Goal: Navigation & Orientation: Find specific page/section

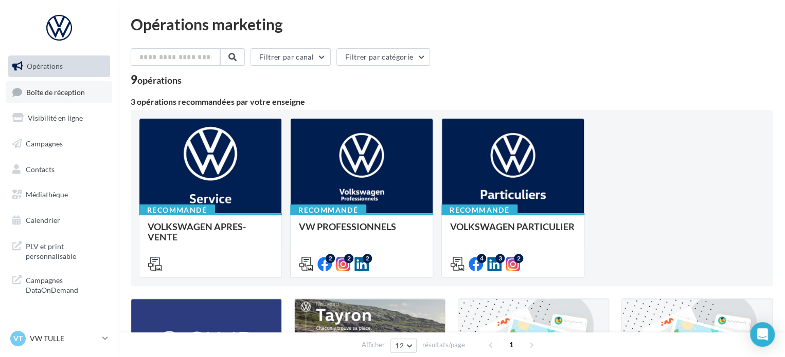
click at [68, 94] on span "Boîte de réception" at bounding box center [55, 91] width 59 height 9
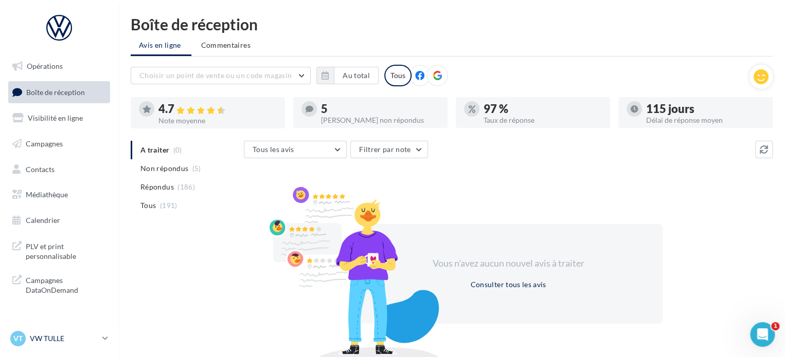
click at [102, 338] on icon at bounding box center [105, 338] width 6 height 9
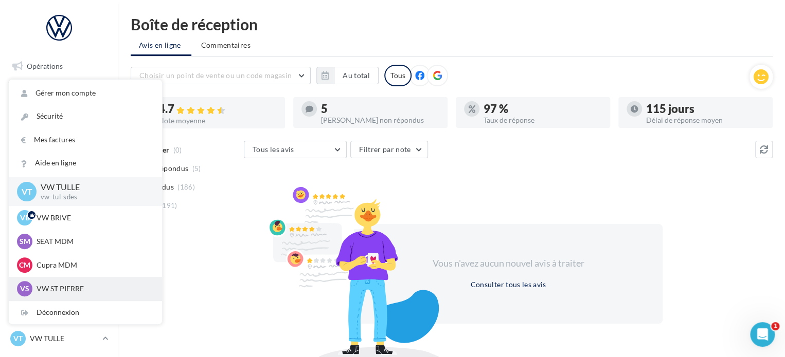
click at [70, 288] on p "VW ST PIERRE" at bounding box center [93, 289] width 113 height 10
